Goal: Find specific page/section: Find specific page/section

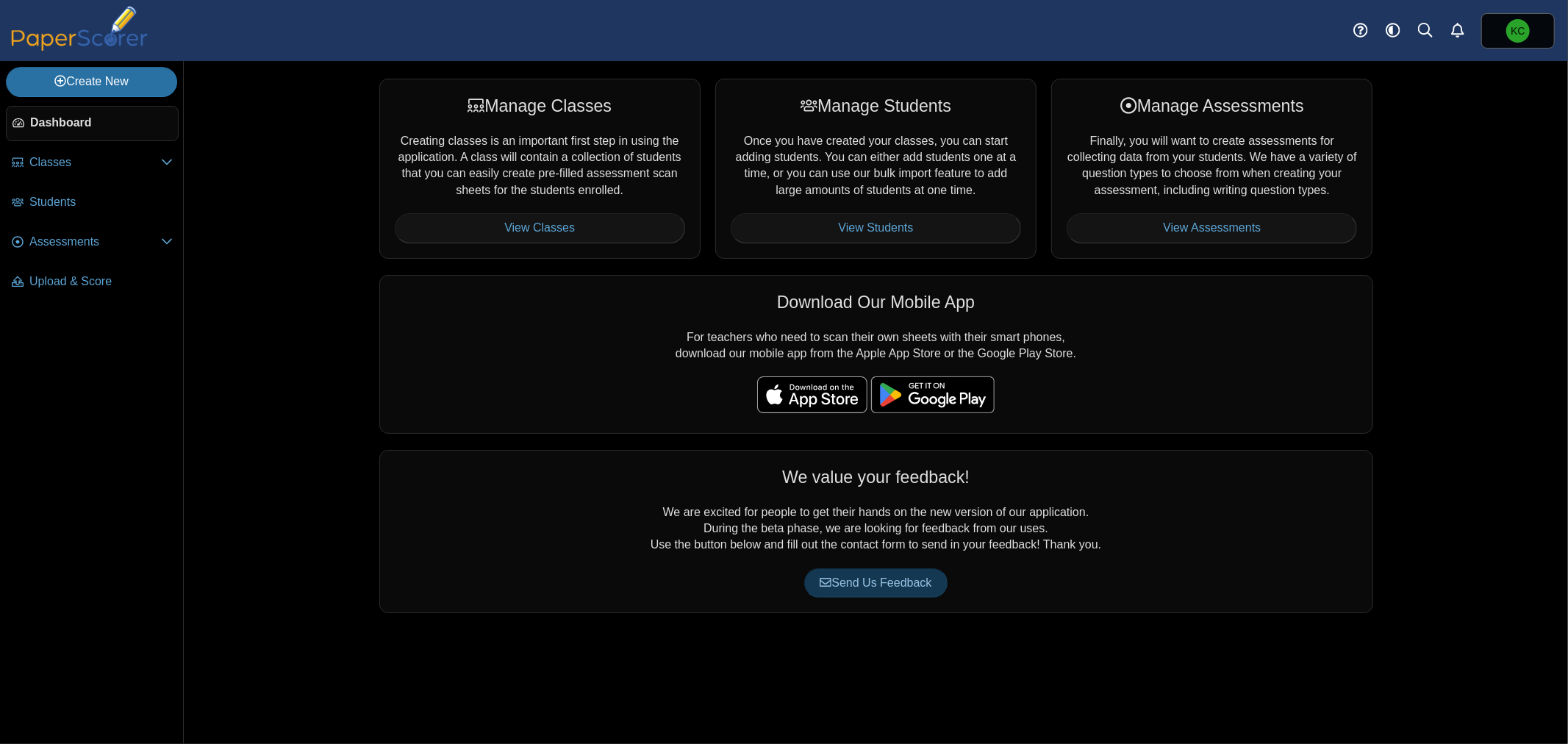
click at [53, 125] on span "Dashboard" at bounding box center [101, 122] width 142 height 16
click at [521, 151] on div "Manage Classes Creating classes is an important first step in using the applica…" at bounding box center [540, 168] width 321 height 179
click at [547, 221] on link "View Classes" at bounding box center [540, 227] width 291 height 29
